Goal: Obtain resource: Download file/media

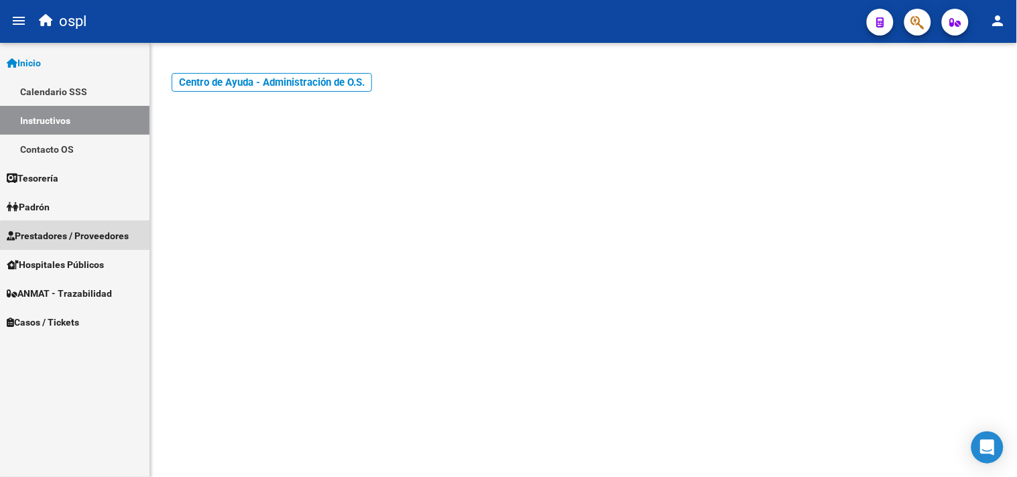
click at [101, 239] on span "Prestadores / Proveedores" at bounding box center [68, 236] width 122 height 15
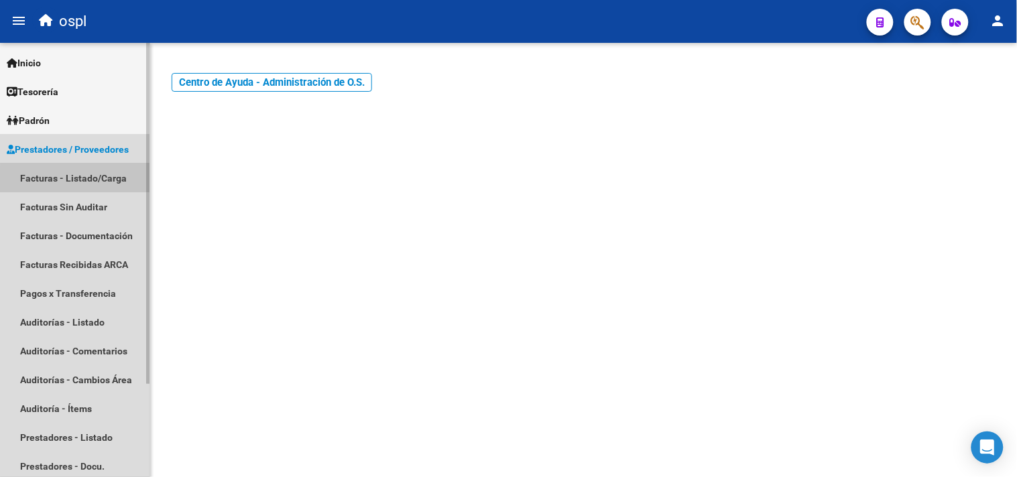
click at [95, 186] on link "Facturas - Listado/Carga" at bounding box center [75, 178] width 150 height 29
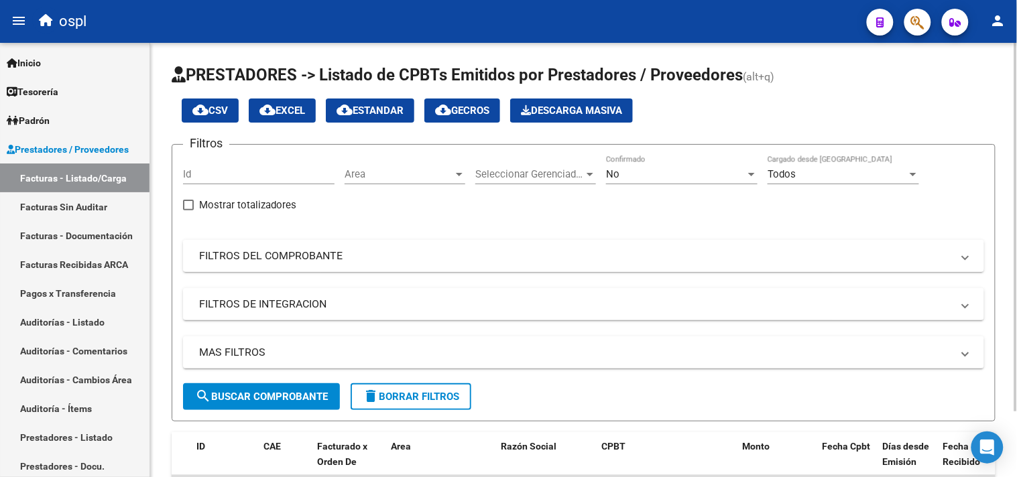
click at [264, 266] on mat-expansion-panel-header "FILTROS DEL COMPROBANTE" at bounding box center [583, 256] width 801 height 32
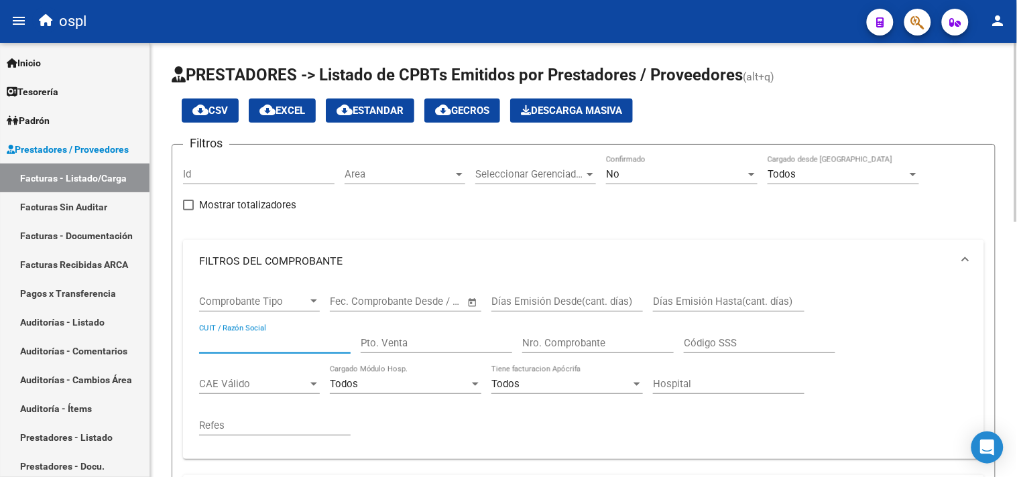
click at [248, 345] on input "CUIT / Razón Social" at bounding box center [275, 343] width 152 height 12
type input "roi"
click at [709, 172] on div "No" at bounding box center [675, 174] width 139 height 12
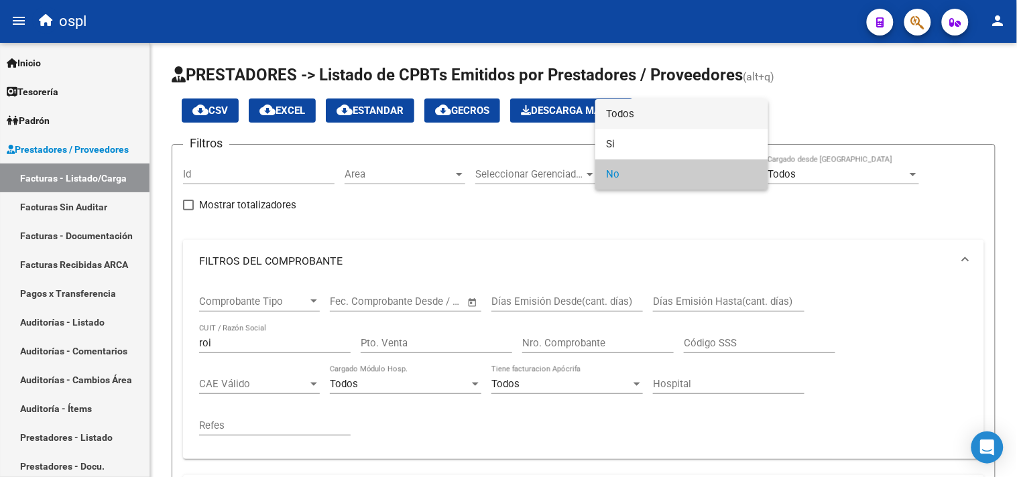
click at [687, 124] on span "Todos" at bounding box center [682, 114] width 152 height 30
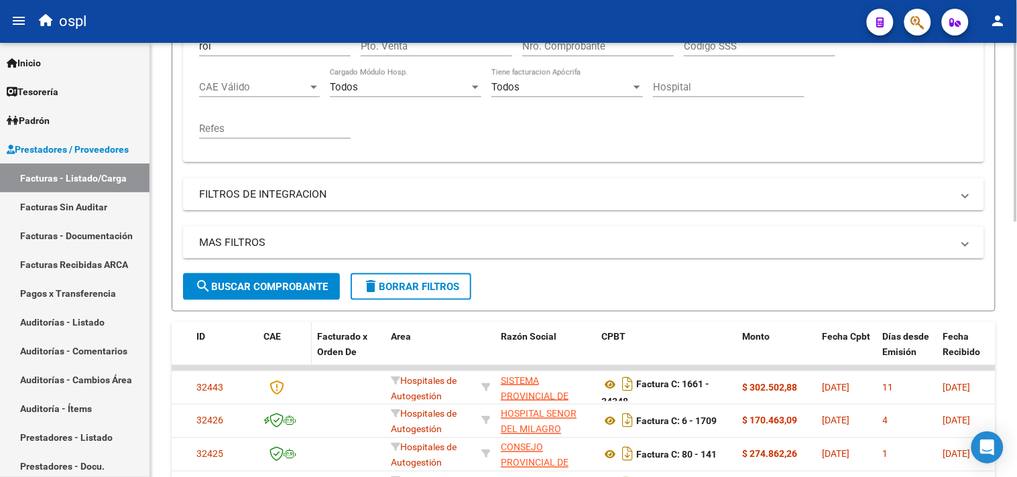
scroll to position [298, 0]
click at [293, 291] on span "search Buscar Comprobante" at bounding box center [261, 286] width 133 height 12
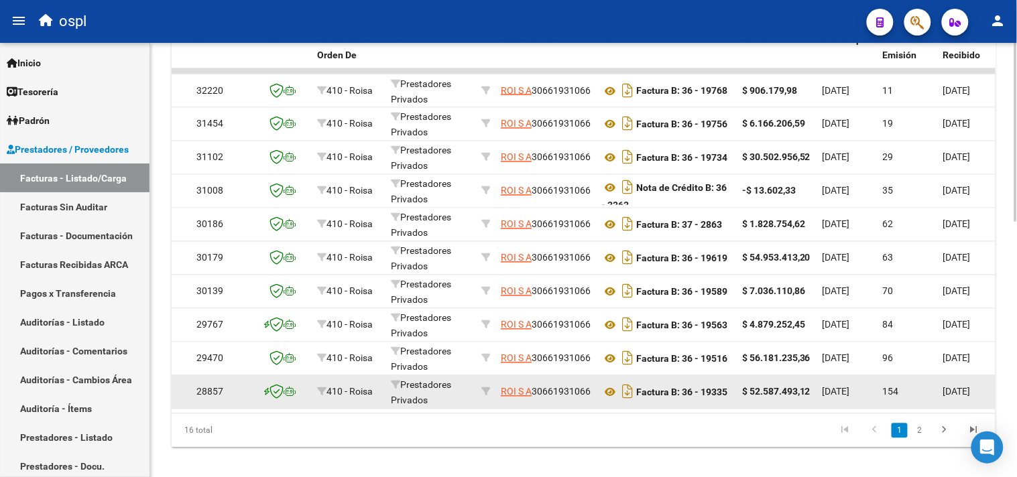
scroll to position [595, 0]
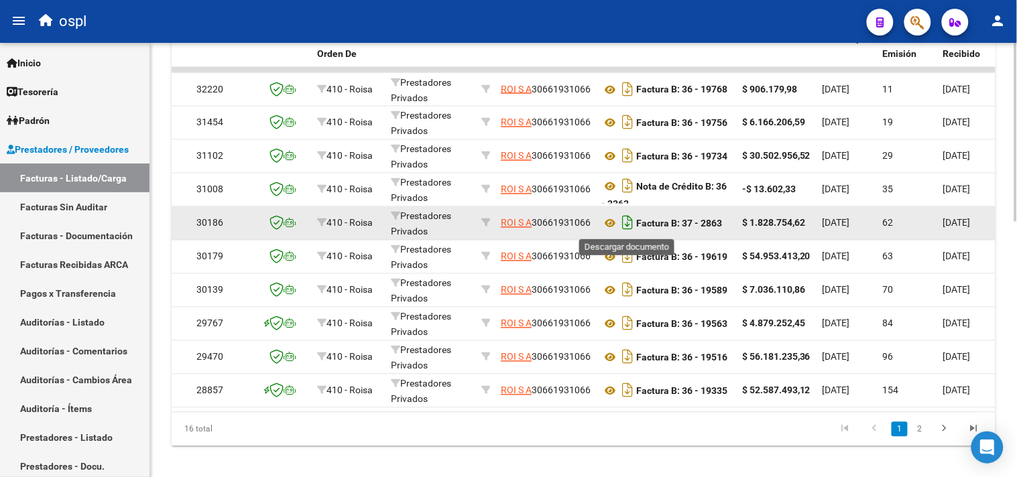
click at [626, 225] on icon "Descargar documento" at bounding box center [627, 223] width 17 height 21
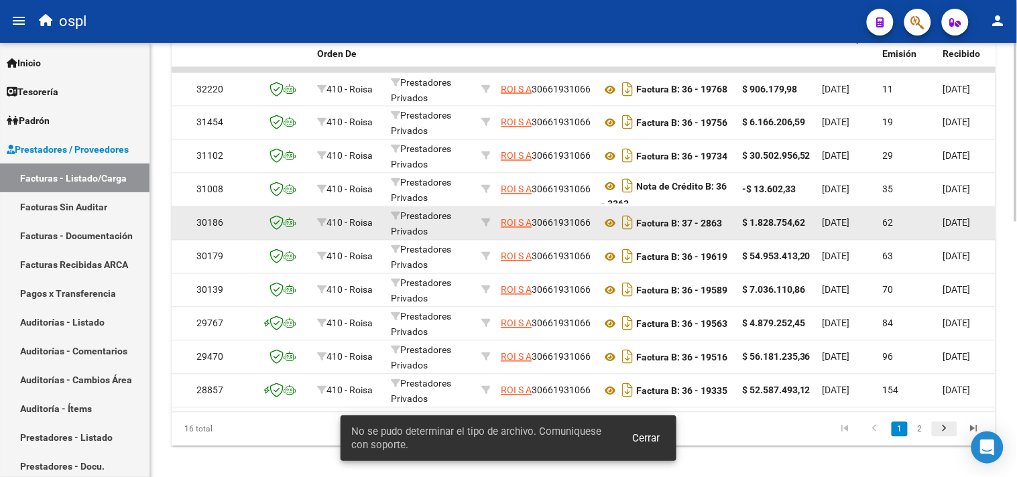
click at [948, 439] on icon "go to next page" at bounding box center [944, 431] width 17 height 16
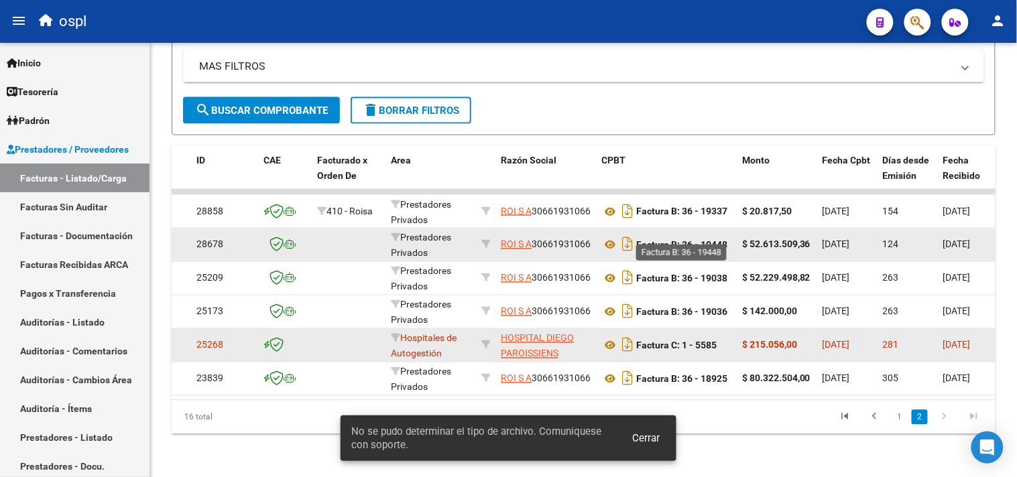
scroll to position [485, 0]
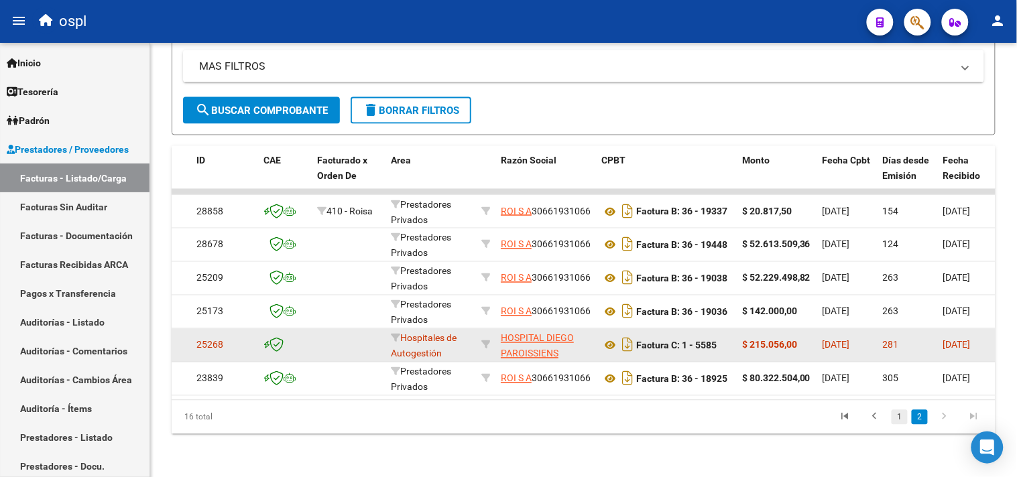
click at [897, 418] on link "1" at bounding box center [900, 417] width 16 height 15
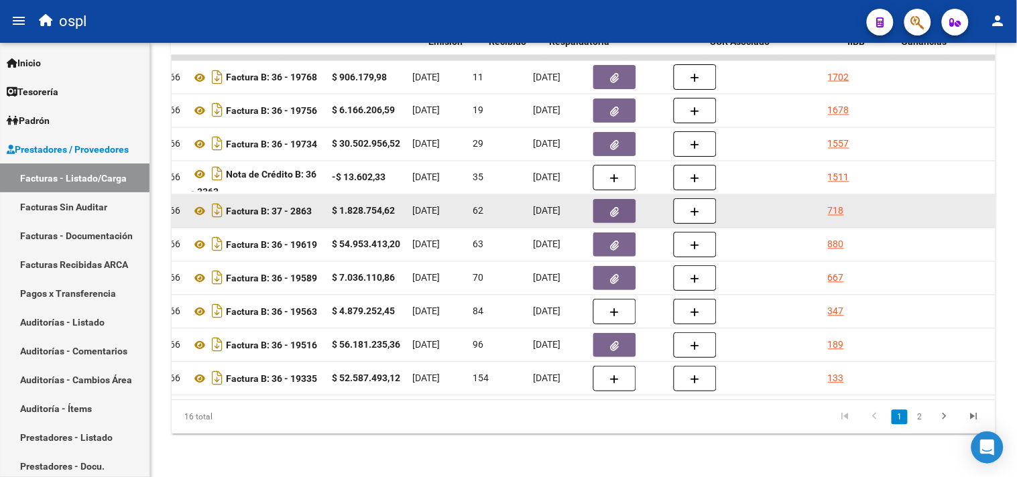
scroll to position [0, 488]
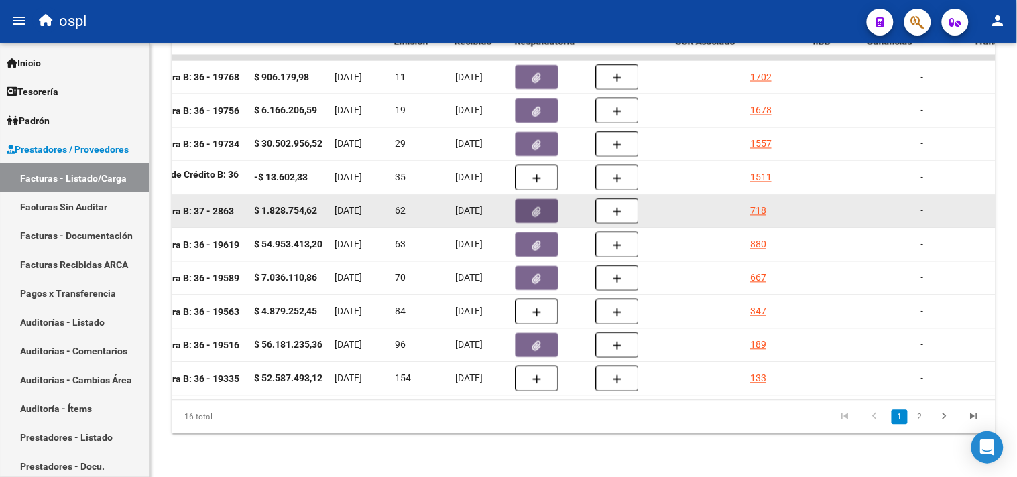
click at [537, 207] on icon "button" at bounding box center [537, 212] width 9 height 10
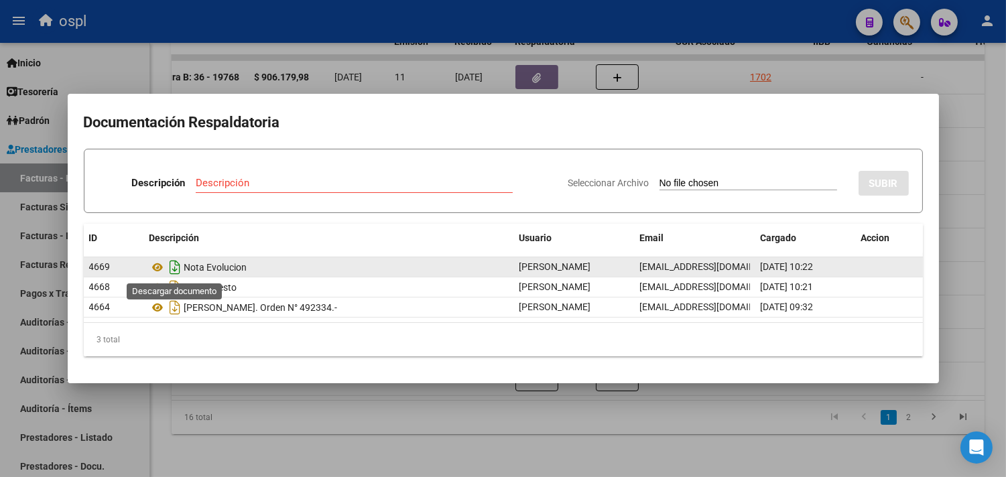
click at [176, 269] on icon "Descargar documento" at bounding box center [175, 267] width 17 height 21
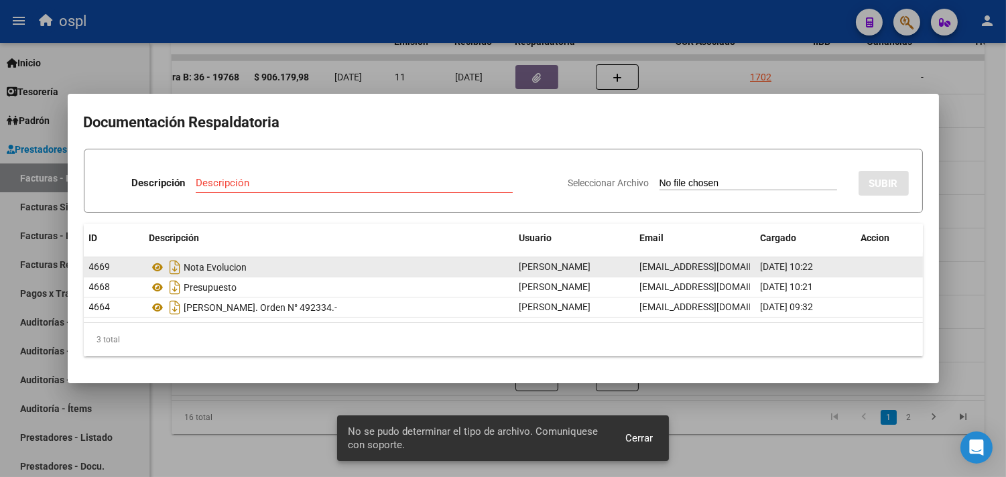
click at [636, 438] on span "Cerrar" at bounding box center [639, 438] width 27 height 12
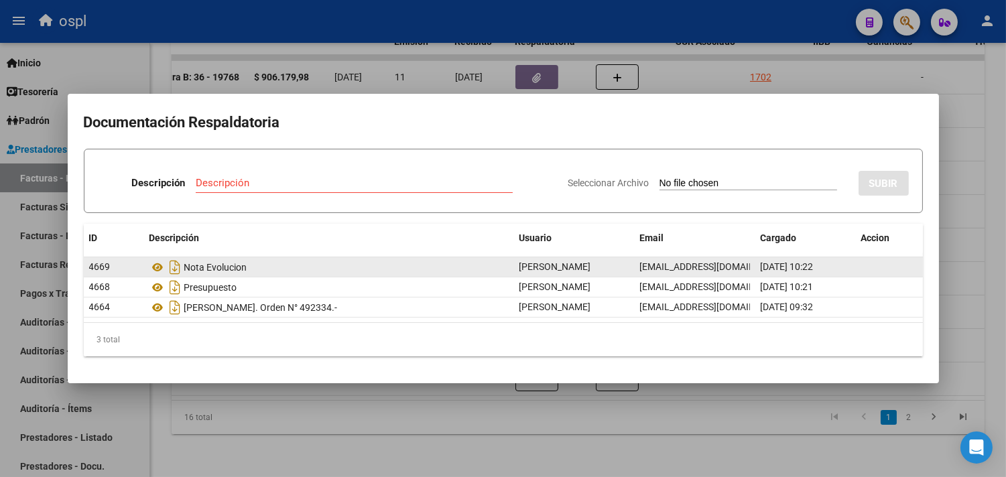
click at [968, 225] on div at bounding box center [503, 238] width 1006 height 477
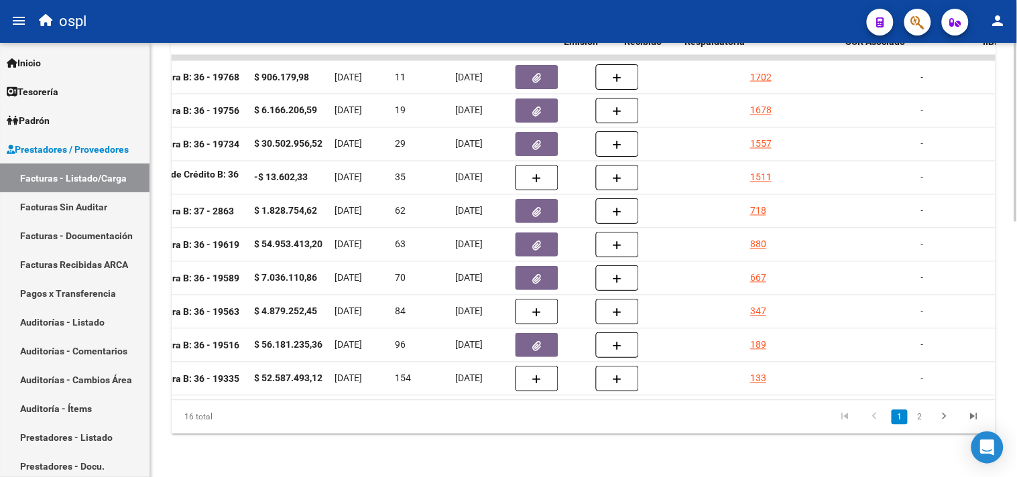
scroll to position [0, 0]
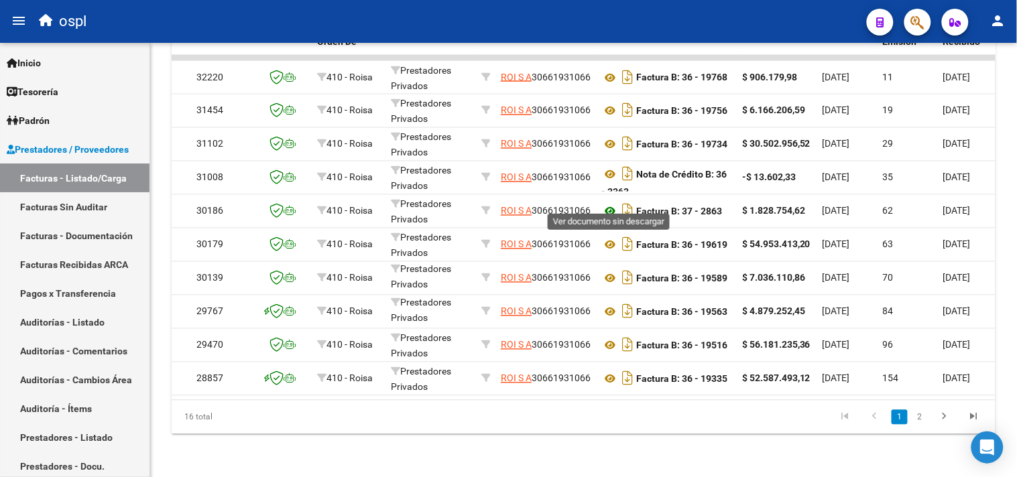
click at [613, 204] on icon at bounding box center [609, 212] width 17 height 16
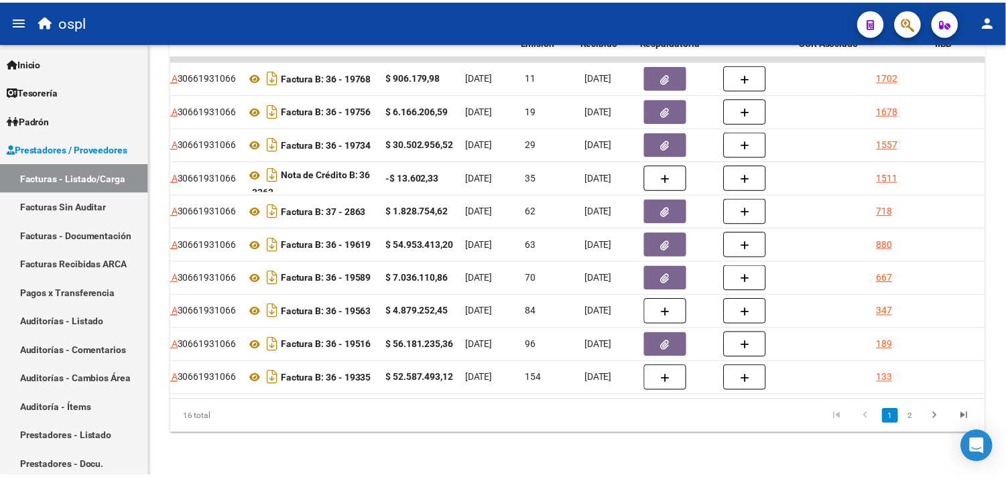
scroll to position [0, 357]
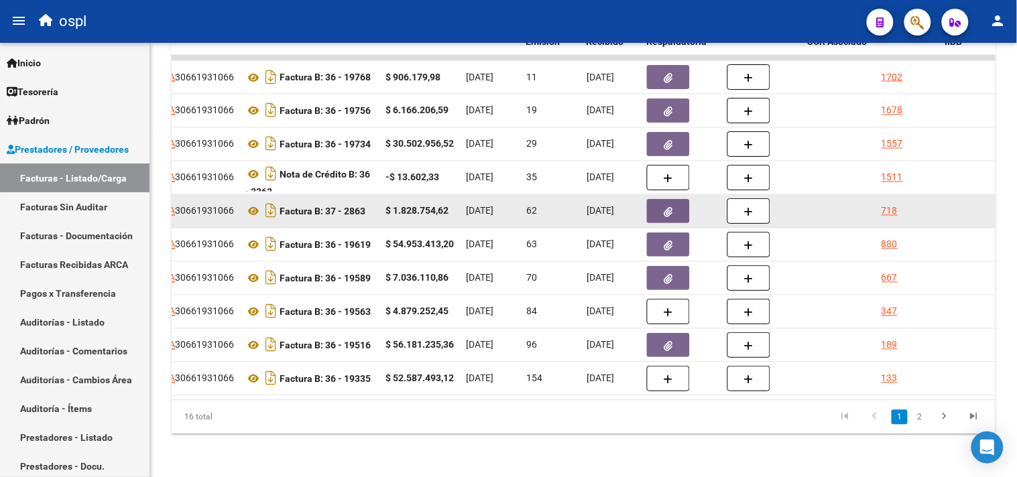
click at [672, 199] on button "button" at bounding box center [668, 211] width 43 height 24
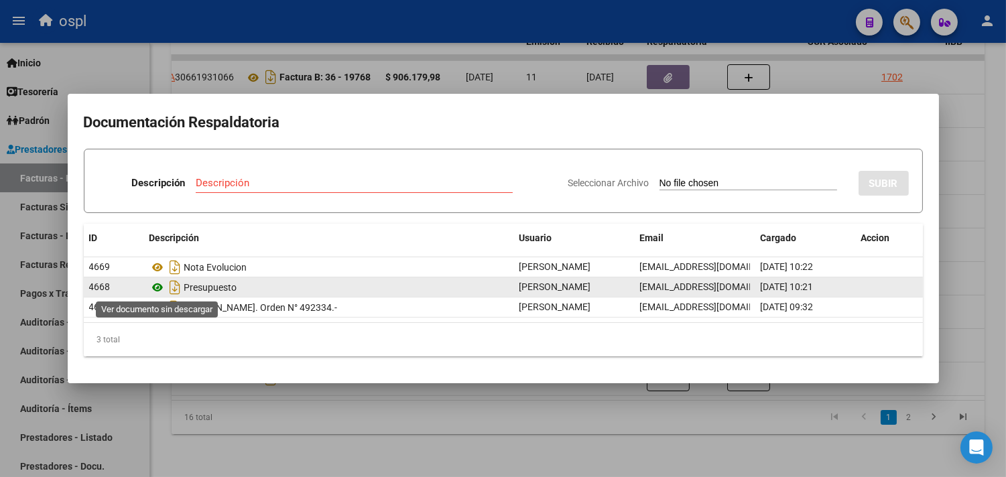
click at [155, 286] on icon at bounding box center [158, 288] width 17 height 16
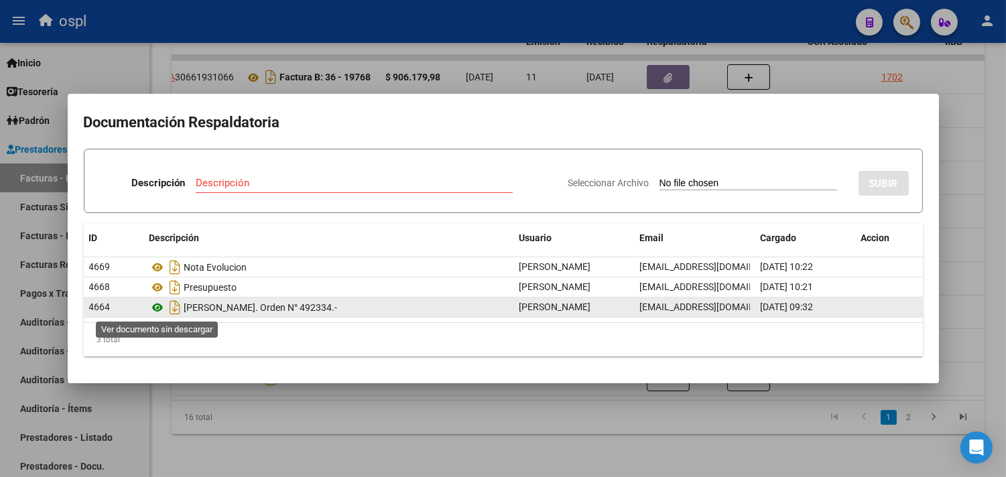
click at [161, 305] on icon at bounding box center [158, 308] width 17 height 16
